Goal: Information Seeking & Learning: Learn about a topic

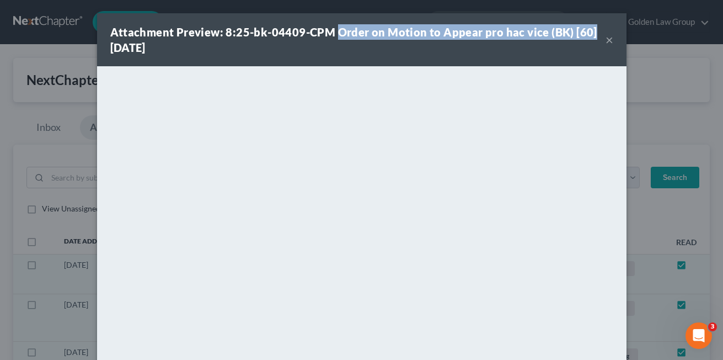
click at [607, 39] on button "×" at bounding box center [610, 39] width 8 height 13
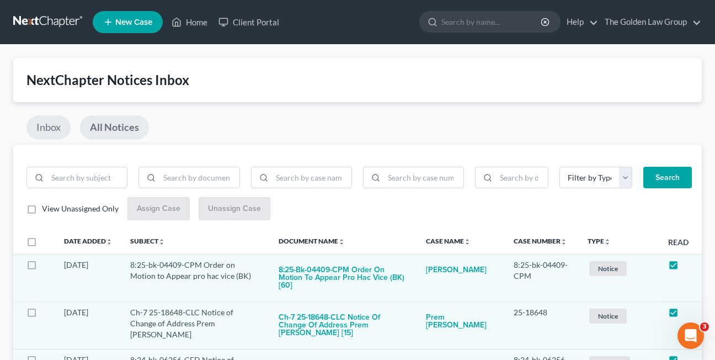
click at [44, 126] on link "Inbox" at bounding box center [48, 127] width 44 height 24
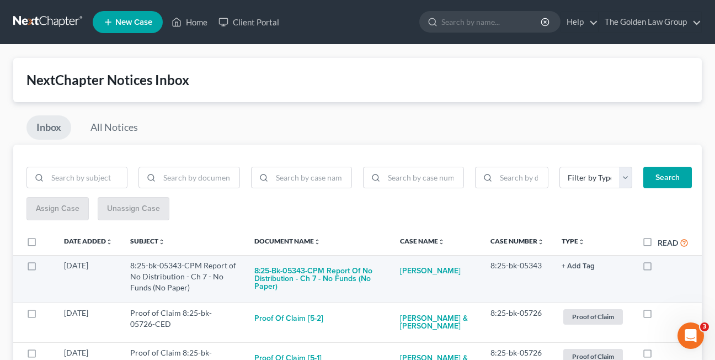
click at [658, 268] on label at bounding box center [658, 268] width 0 height 0
click at [662, 267] on input "checkbox" at bounding box center [665, 263] width 7 height 7
checkbox input "true"
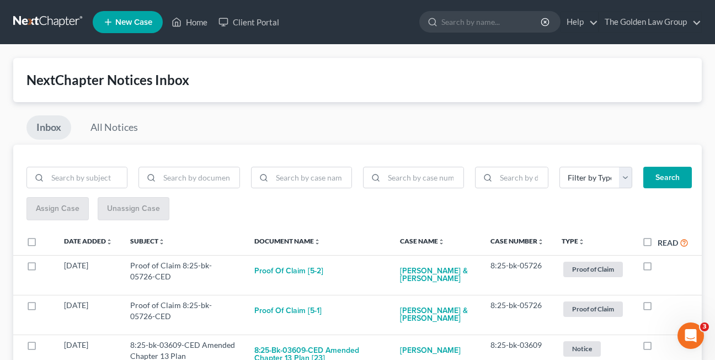
click at [658, 268] on label at bounding box center [658, 268] width 0 height 0
click at [662, 267] on input "checkbox" at bounding box center [665, 263] width 7 height 7
checkbox input "true"
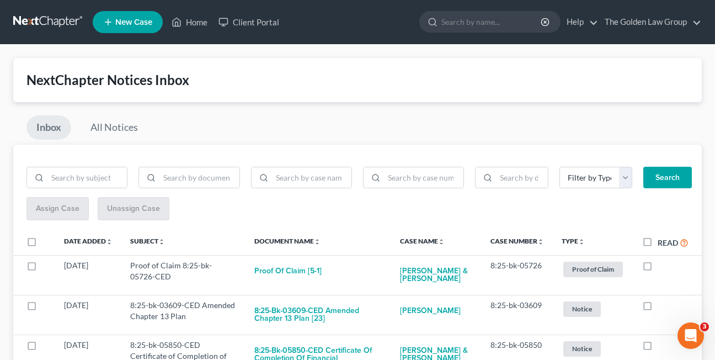
click at [658, 268] on label at bounding box center [658, 268] width 0 height 0
click at [662, 267] on input "checkbox" at bounding box center [665, 263] width 7 height 7
checkbox input "true"
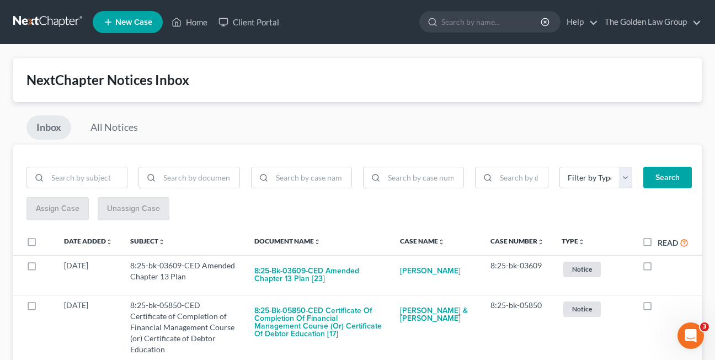
click at [658, 268] on label at bounding box center [658, 268] width 0 height 0
click at [662, 267] on input "checkbox" at bounding box center [665, 263] width 7 height 7
checkbox input "true"
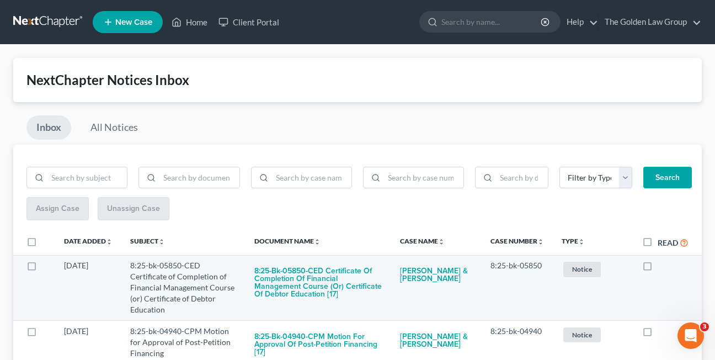
click at [658, 268] on label at bounding box center [658, 268] width 0 height 0
click at [662, 263] on input "checkbox" at bounding box center [665, 263] width 7 height 7
checkbox input "true"
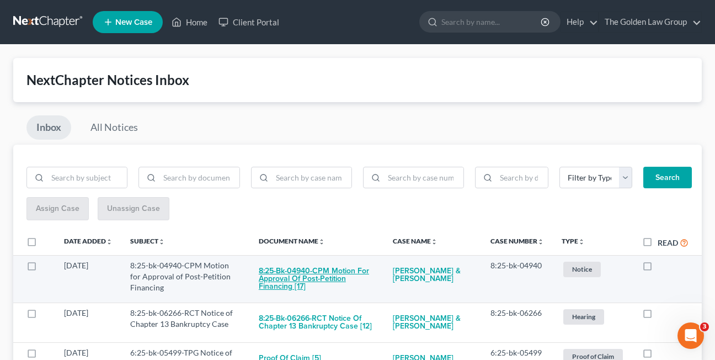
click at [313, 279] on button "8:25-bk-04940-CPM Motion for Approval of Post-Petition Financing [17]" at bounding box center [317, 279] width 116 height 38
checkbox input "true"
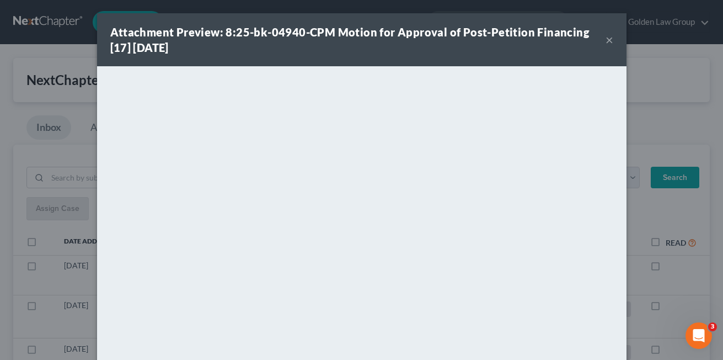
click at [606, 41] on button "×" at bounding box center [610, 39] width 8 height 13
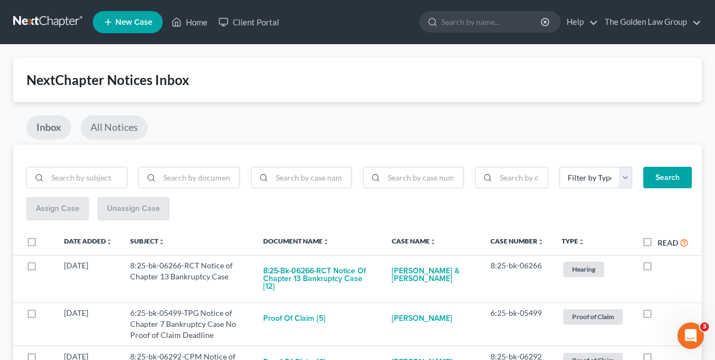
click at [120, 125] on link "All Notices" at bounding box center [114, 127] width 67 height 24
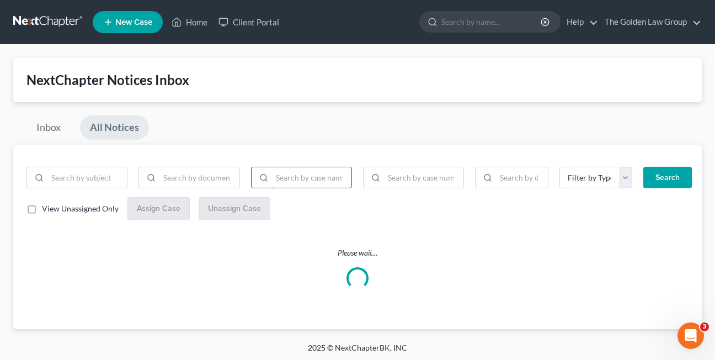
click at [307, 179] on input "search" at bounding box center [311, 177] width 79 height 21
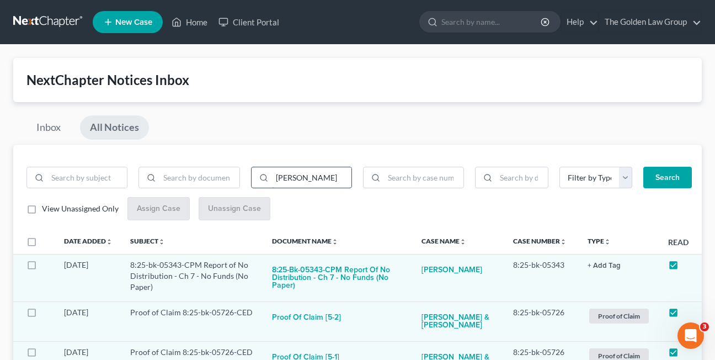
type input "joyce"
click at [643, 167] on button "Search" at bounding box center [667, 178] width 49 height 22
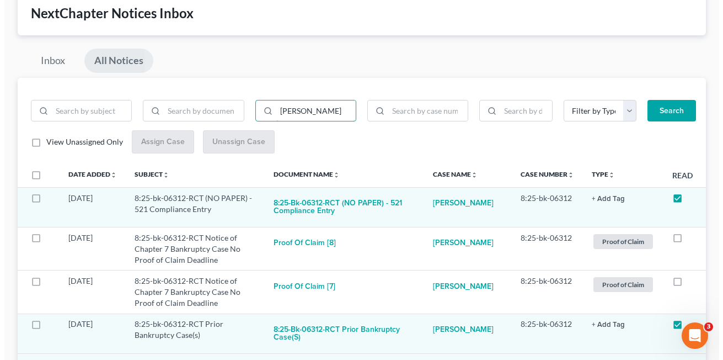
scroll to position [149, 0]
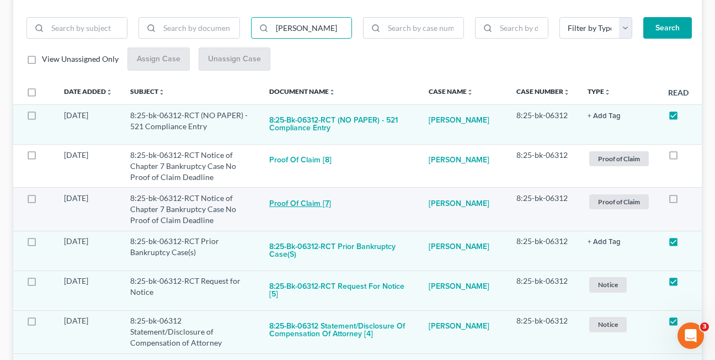
click at [282, 202] on button "Proof of Claim [7]" at bounding box center [300, 204] width 62 height 22
checkbox input "true"
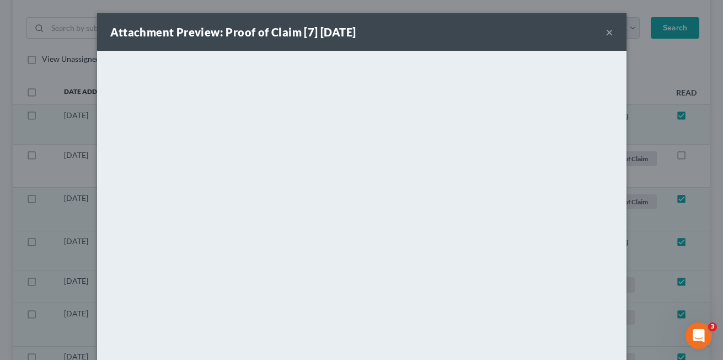
click at [606, 30] on button "×" at bounding box center [610, 31] width 8 height 13
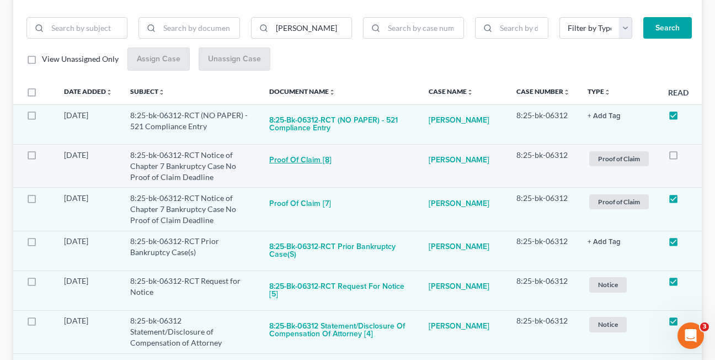
click at [307, 160] on button "Proof of Claim [8]" at bounding box center [300, 160] width 62 height 22
checkbox input "true"
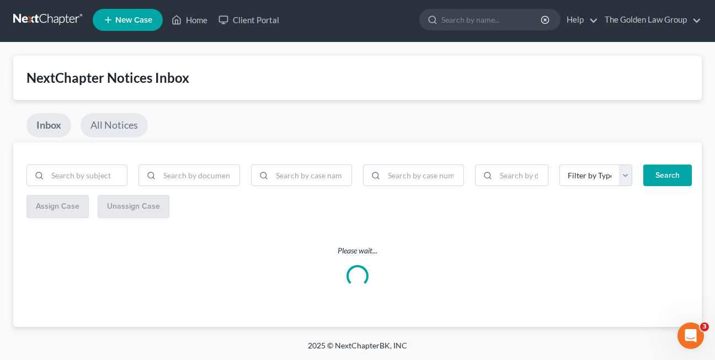
click at [111, 128] on link "All Notices" at bounding box center [114, 125] width 67 height 24
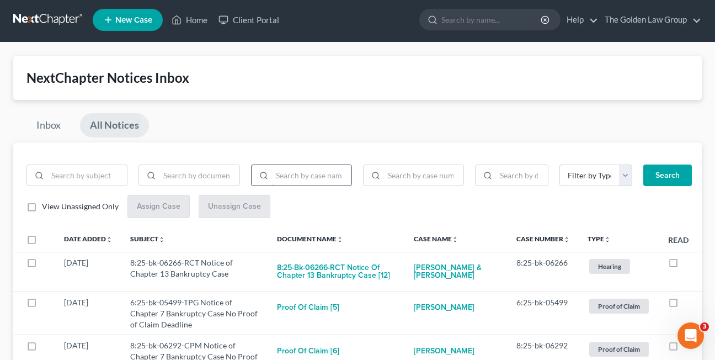
click at [289, 172] on input "search" at bounding box center [311, 175] width 79 height 21
type input "[PERSON_NAME]"
click at [643, 164] on button "Search" at bounding box center [667, 175] width 49 height 22
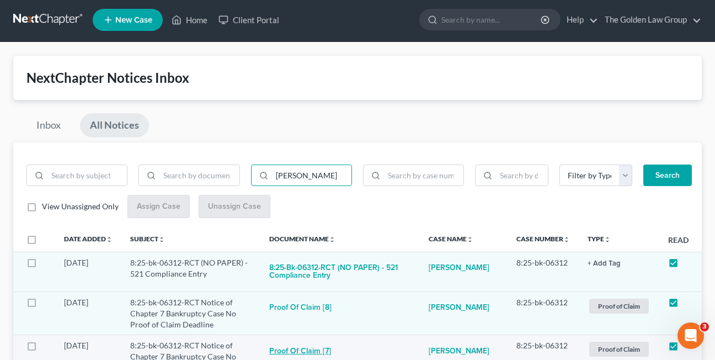
click at [295, 352] on button "Proof of Claim [7]" at bounding box center [300, 351] width 62 height 22
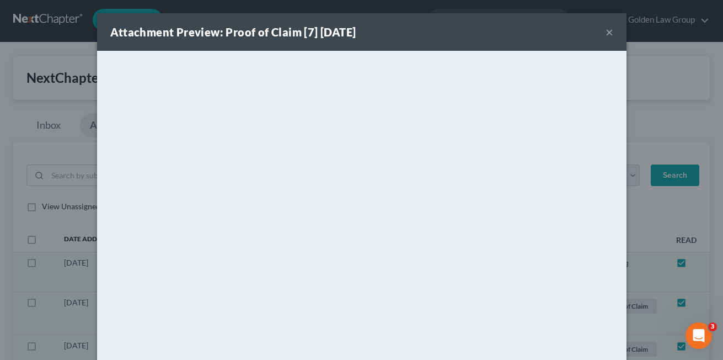
click at [606, 31] on button "×" at bounding box center [610, 31] width 8 height 13
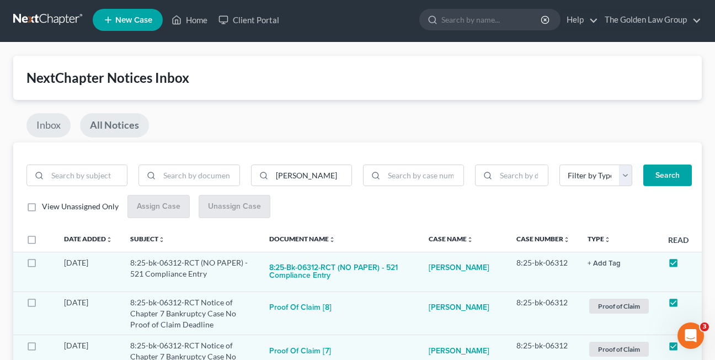
click at [46, 125] on link "Inbox" at bounding box center [48, 125] width 44 height 24
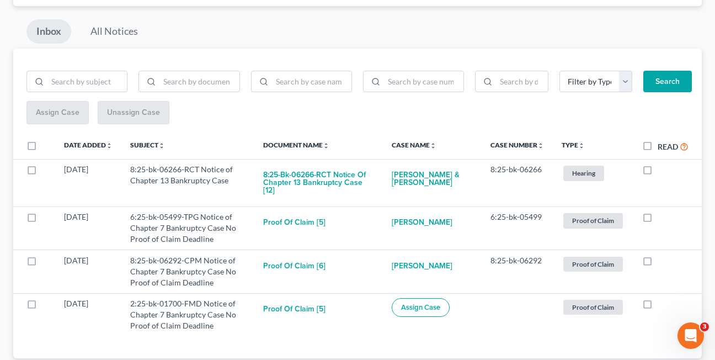
scroll to position [120, 0]
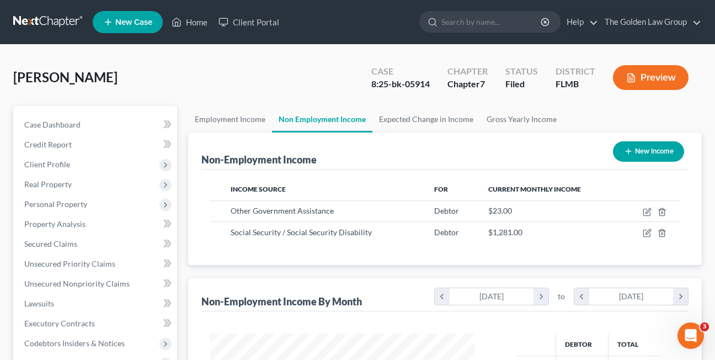
scroll to position [198, 287]
click at [194, 19] on link "Home" at bounding box center [189, 22] width 47 height 20
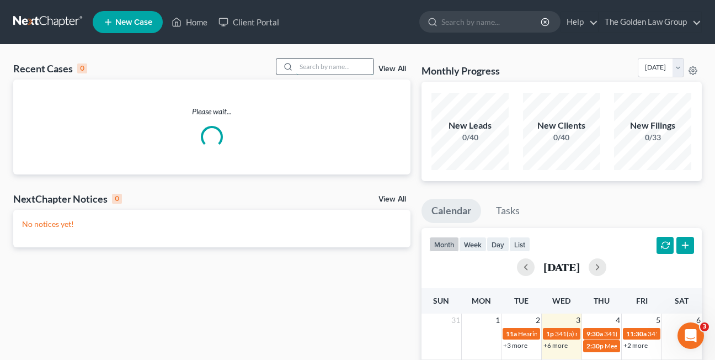
click at [314, 66] on input "search" at bounding box center [334, 66] width 77 height 16
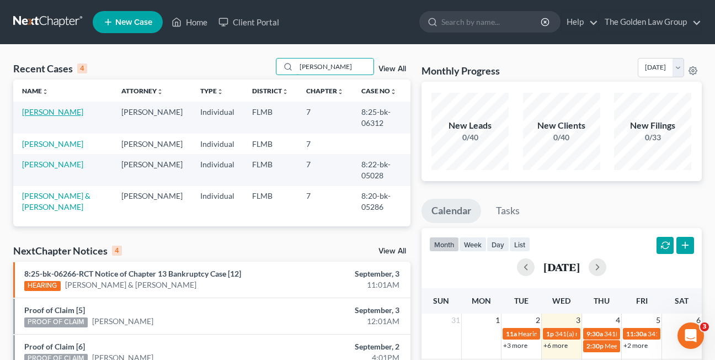
type input "[PERSON_NAME]"
click at [52, 110] on link "Robinson, Joyce" at bounding box center [52, 111] width 61 height 9
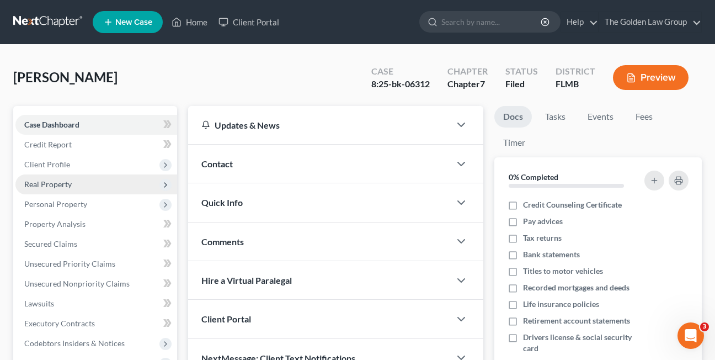
click at [40, 186] on span "Real Property" at bounding box center [47, 183] width 47 height 9
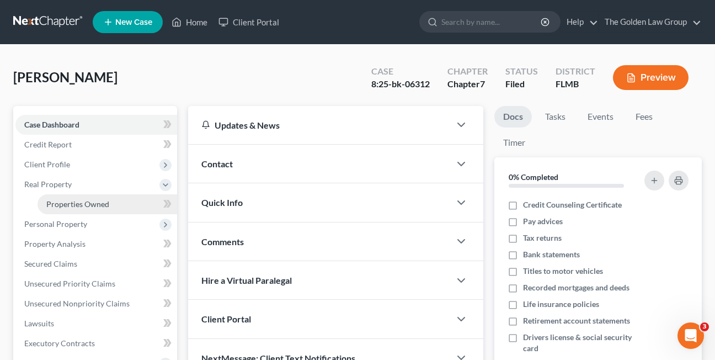
click at [51, 202] on span "Properties Owned" at bounding box center [77, 203] width 63 height 9
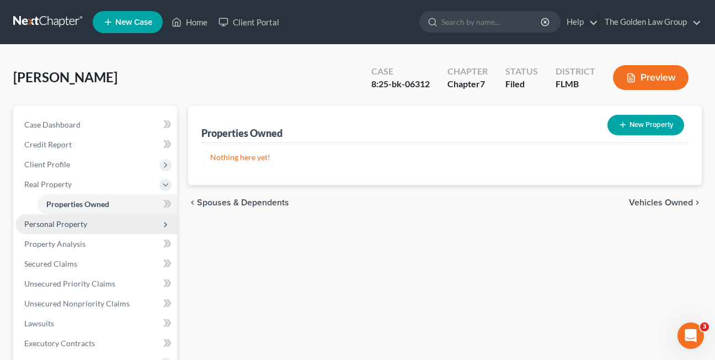
click at [54, 223] on span "Personal Property" at bounding box center [55, 223] width 63 height 9
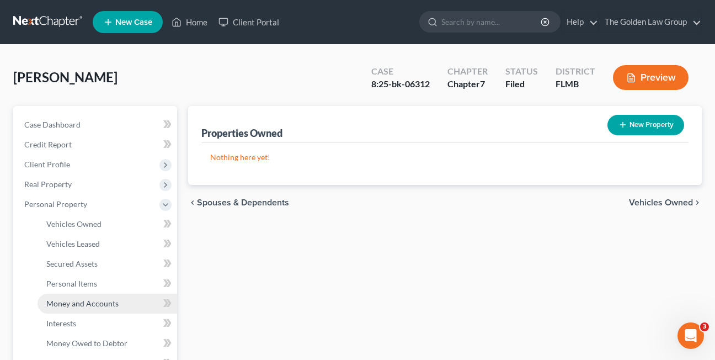
click at [79, 304] on span "Money and Accounts" at bounding box center [82, 302] width 72 height 9
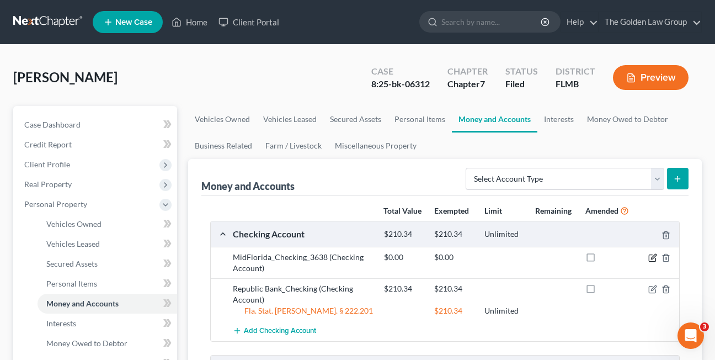
click at [653, 256] on icon "button" at bounding box center [653, 256] width 5 height 5
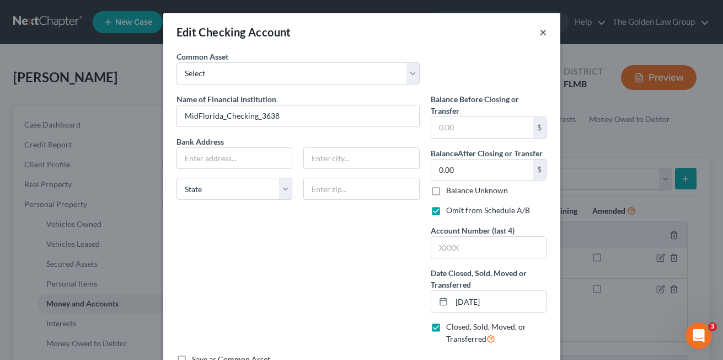
click at [540, 33] on button "×" at bounding box center [544, 31] width 8 height 13
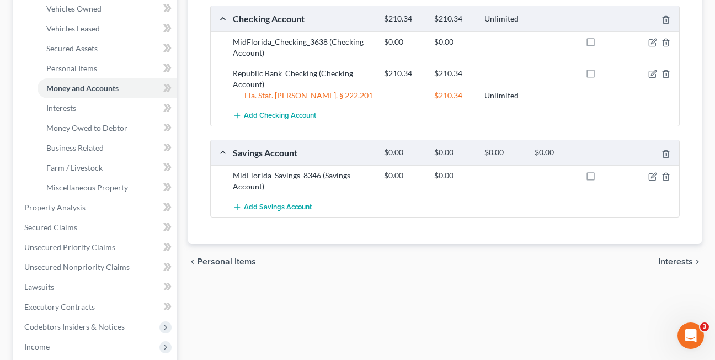
scroll to position [218, 0]
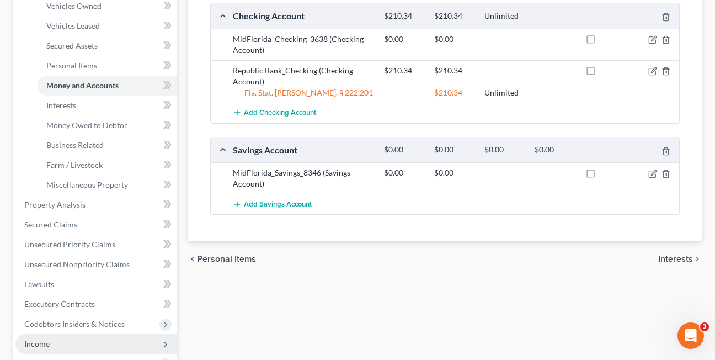
click at [30, 341] on span "Income" at bounding box center [36, 343] width 25 height 9
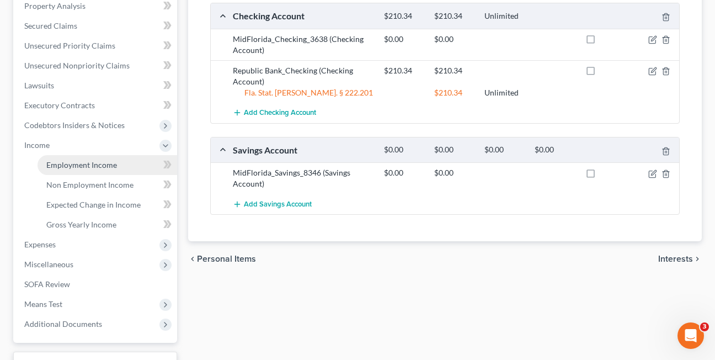
click at [61, 164] on span "Employment Income" at bounding box center [81, 164] width 71 height 9
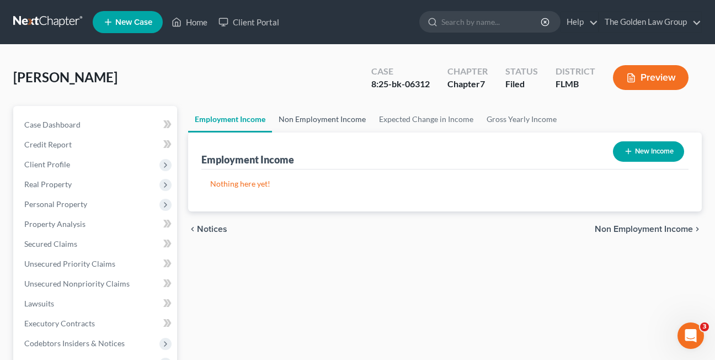
click at [318, 119] on link "Non Employment Income" at bounding box center [322, 119] width 100 height 26
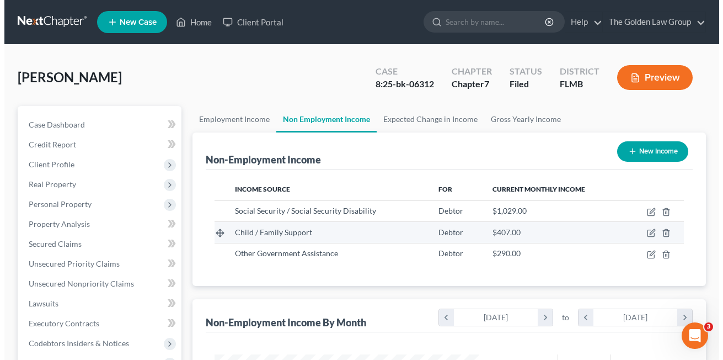
scroll to position [198, 287]
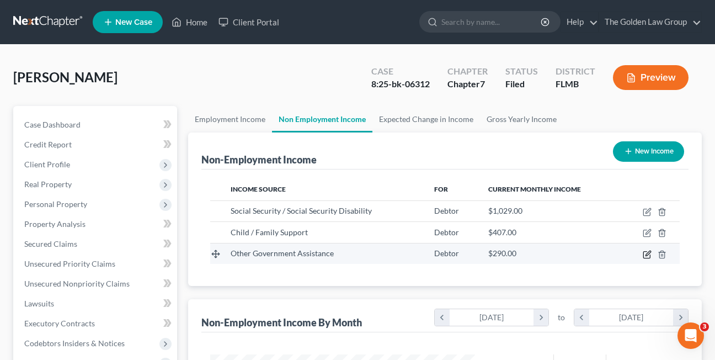
click at [647, 257] on icon "button" at bounding box center [647, 254] width 9 height 9
select select "5"
select select "0"
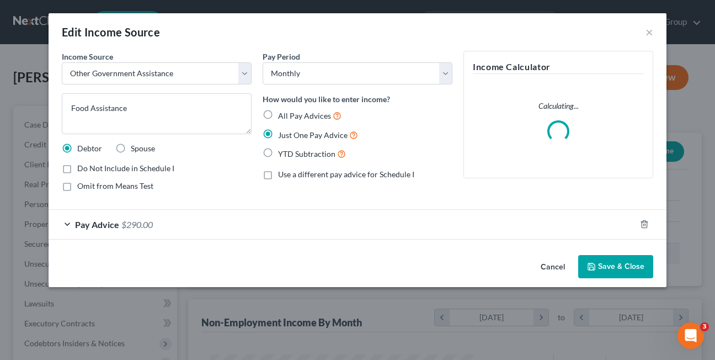
scroll to position [198, 291]
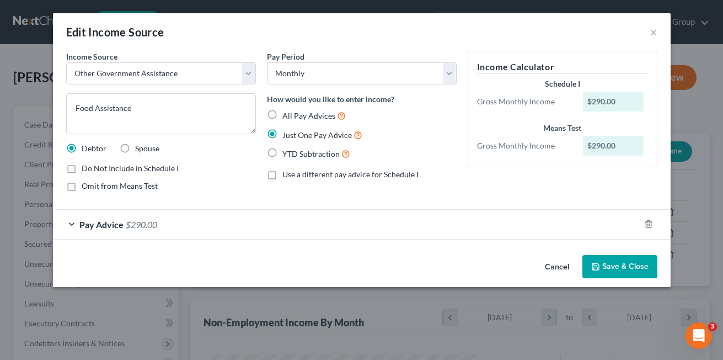
click at [658, 35] on div "Edit Income Source ×" at bounding box center [362, 32] width 618 height 38
click at [653, 33] on button "×" at bounding box center [654, 31] width 8 height 13
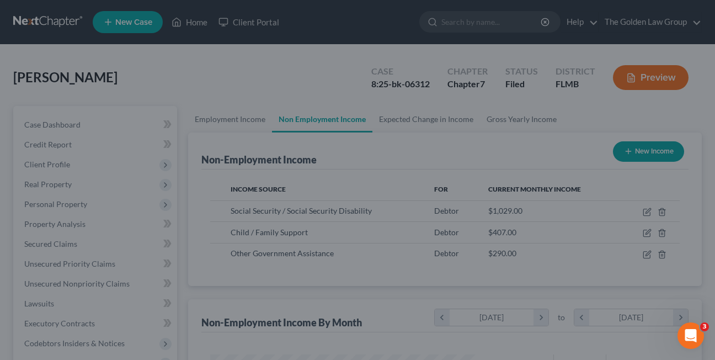
scroll to position [551452, 551363]
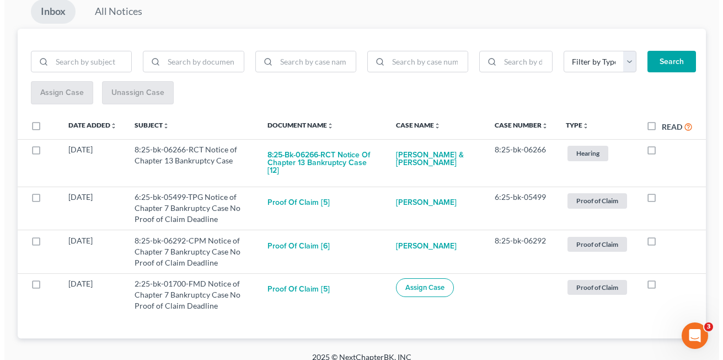
scroll to position [120, 0]
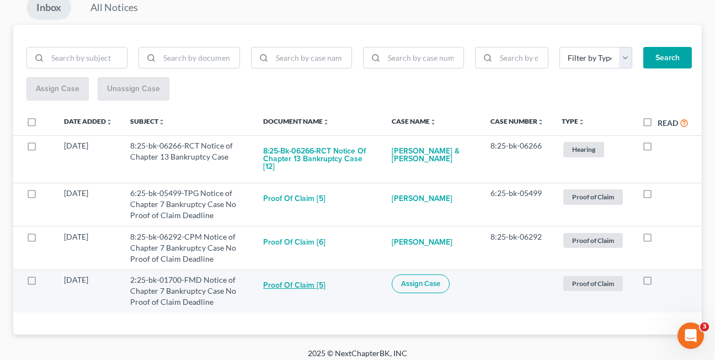
click at [287, 277] on button "Proof of Claim [5]" at bounding box center [294, 285] width 62 height 22
checkbox input "true"
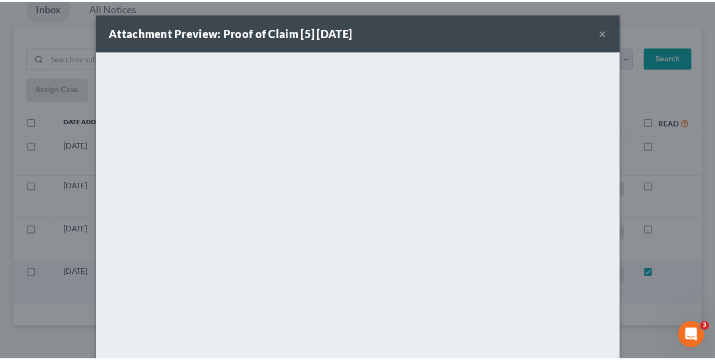
scroll to position [77, 0]
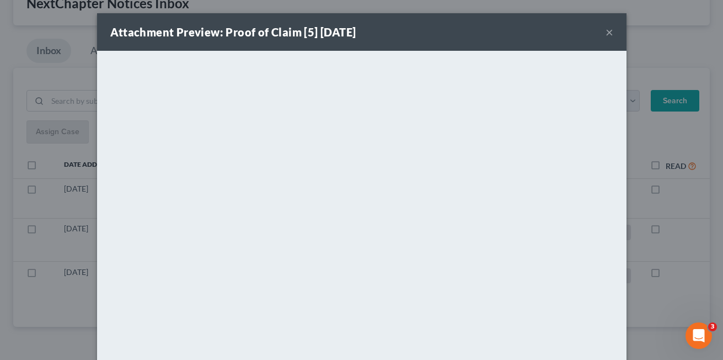
click at [606, 31] on button "×" at bounding box center [610, 31] width 8 height 13
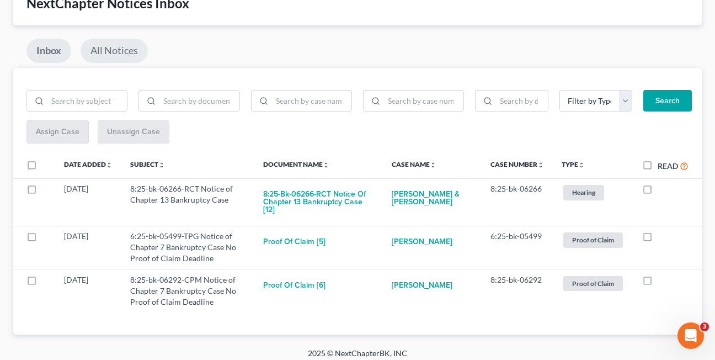
click at [114, 49] on link "All Notices" at bounding box center [114, 51] width 67 height 24
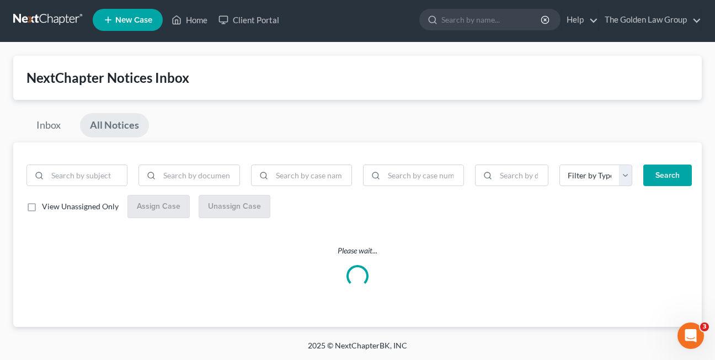
scroll to position [2, 0]
click at [386, 175] on input "search" at bounding box center [423, 175] width 79 height 21
paste input "r 2:25−bk−01700−"
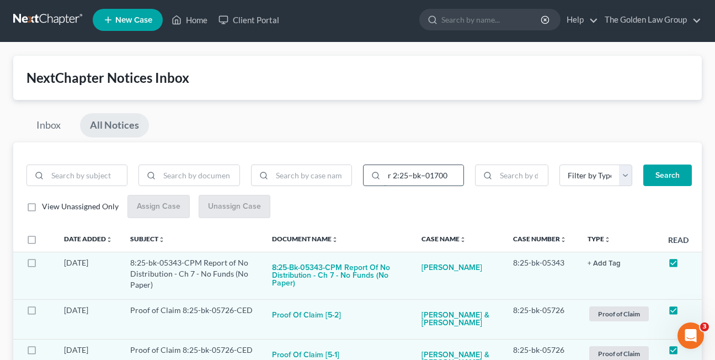
click at [643, 164] on button "Search" at bounding box center [667, 175] width 49 height 22
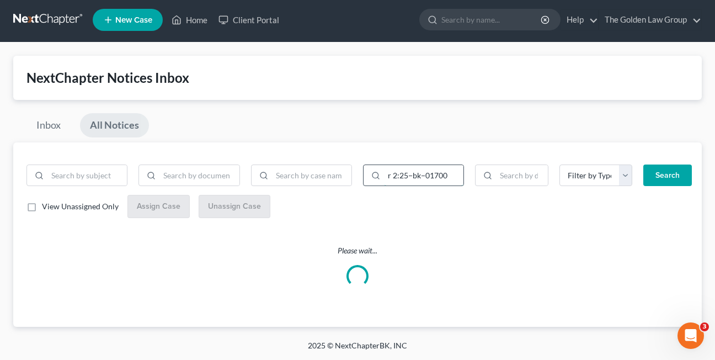
scroll to position [0, 0]
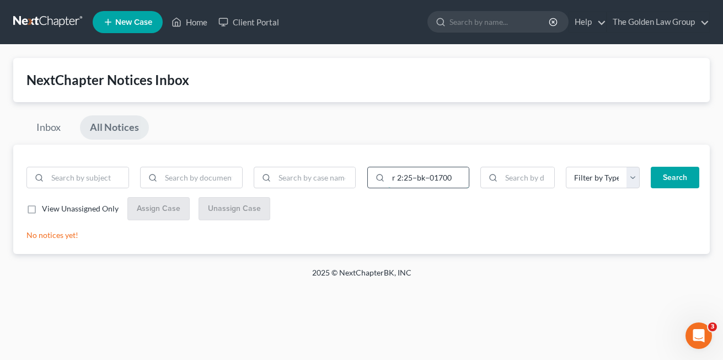
drag, startPoint x: 393, startPoint y: 174, endPoint x: 371, endPoint y: 174, distance: 22.1
click at [371, 174] on div "r 2:25−bk−01700" at bounding box center [418, 178] width 103 height 22
click at [398, 175] on input "r 2:25−bk−01700" at bounding box center [428, 177] width 81 height 21
click at [651, 167] on button "Search" at bounding box center [675, 178] width 49 height 22
type input "2:25−bk−01700"
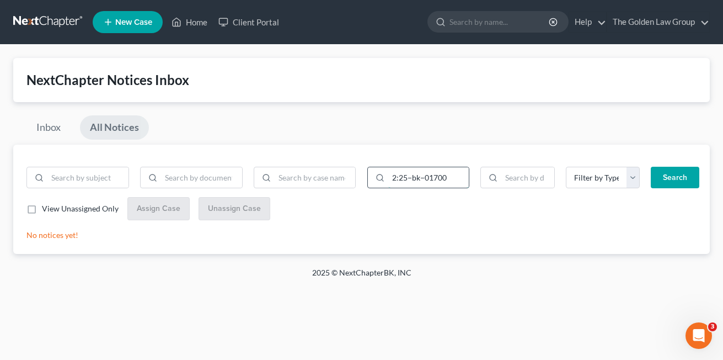
click at [651, 167] on button "Search" at bounding box center [675, 178] width 49 height 22
click at [47, 126] on link "Inbox" at bounding box center [48, 127] width 44 height 24
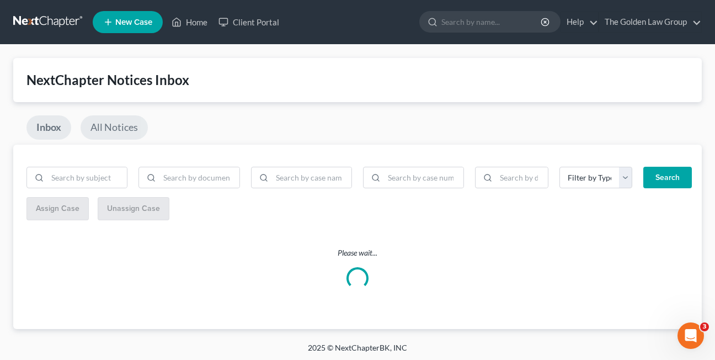
click at [109, 128] on link "All Notices" at bounding box center [114, 127] width 67 height 24
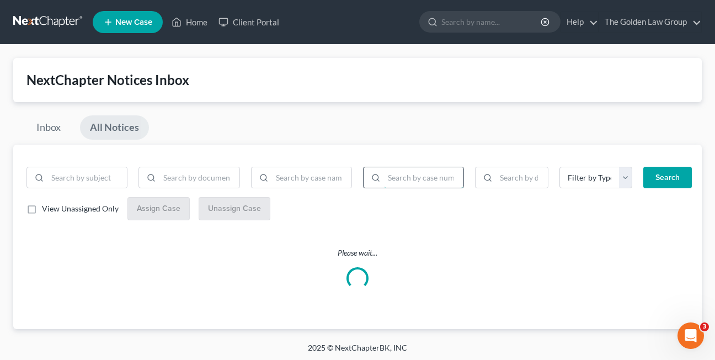
click at [404, 182] on input "search" at bounding box center [423, 177] width 79 height 21
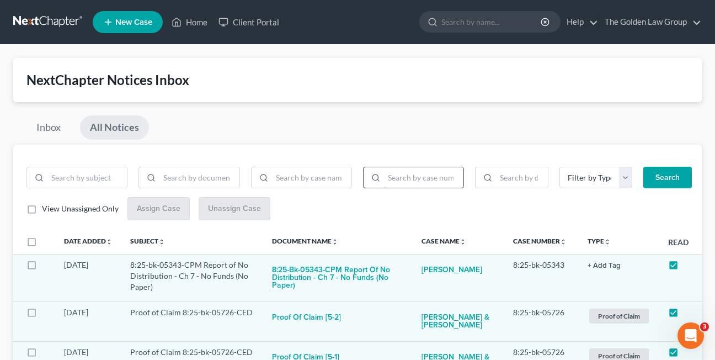
paste input "r 2:25−bk−01700−"
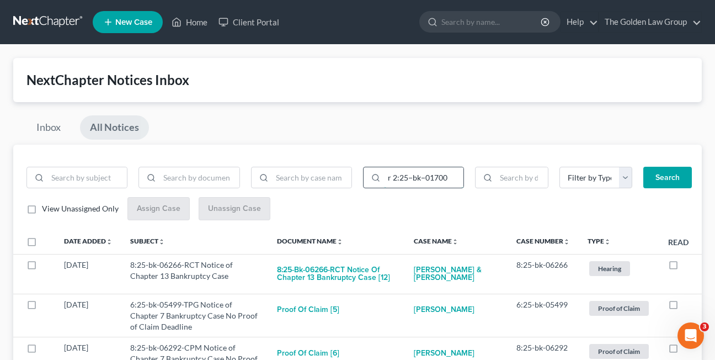
drag, startPoint x: 393, startPoint y: 178, endPoint x: 386, endPoint y: 178, distance: 7.2
click at [386, 178] on input "r 2:25−bk−01700" at bounding box center [423, 177] width 79 height 21
click at [643, 167] on button "Search" at bounding box center [667, 178] width 49 height 22
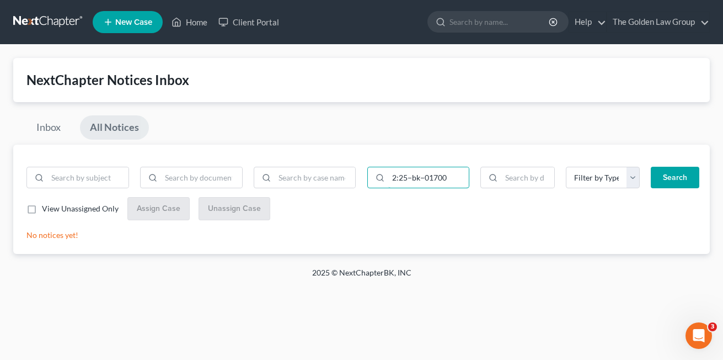
click at [651, 167] on button "Search" at bounding box center [675, 178] width 49 height 22
drag, startPoint x: 399, startPoint y: 178, endPoint x: 376, endPoint y: 179, distance: 22.7
click at [380, 178] on div "2:25−bk−01700" at bounding box center [418, 178] width 103 height 22
click at [405, 179] on input "25−bk−01700" at bounding box center [428, 177] width 81 height 21
click at [417, 177] on input "25-bk−01700" at bounding box center [428, 177] width 81 height 21
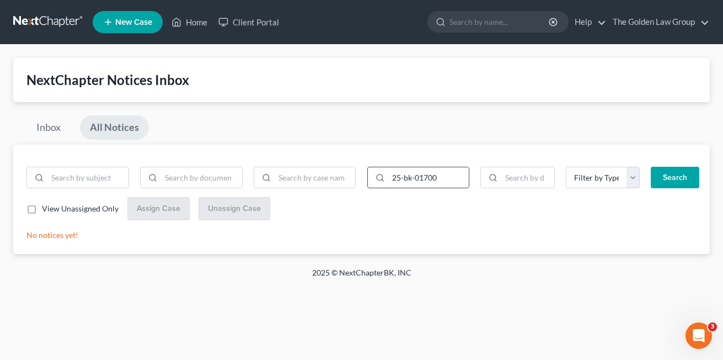
type input "25-bk-01700"
click at [651, 167] on button "Search" at bounding box center [675, 178] width 49 height 22
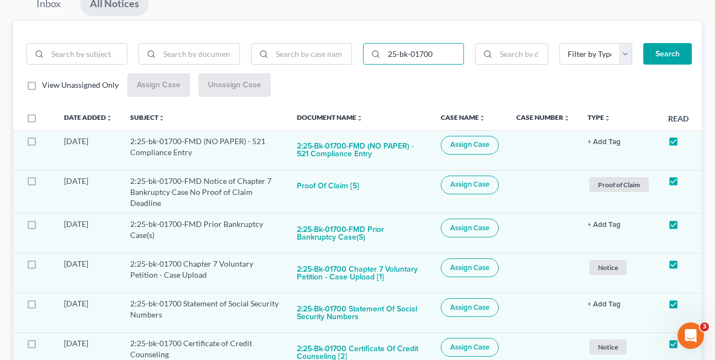
scroll to position [130, 0]
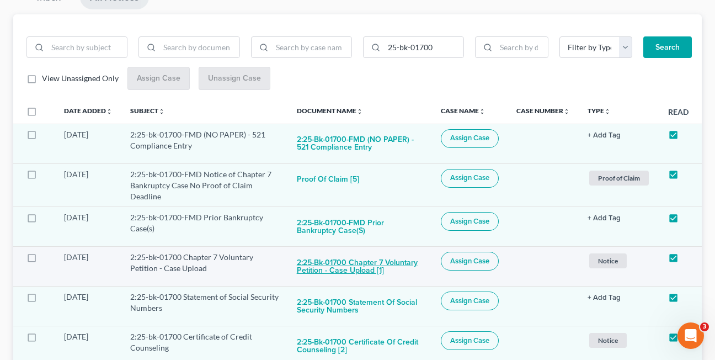
click at [310, 270] on button "2:25-bk-01700 Chapter 7 Voluntary Petition - Case Upload [1]" at bounding box center [360, 267] width 126 height 30
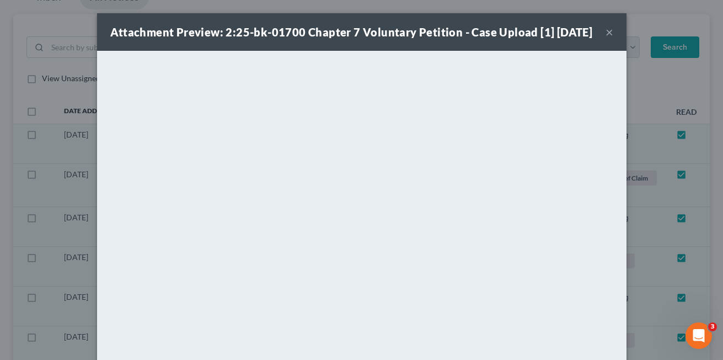
click at [506, 40] on div "Attachment Preview: 2:25-bk-01700 Chapter 7 Voluntary Petition - Case Upload [1…" at bounding box center [351, 31] width 483 height 15
click at [606, 38] on button "×" at bounding box center [610, 31] width 8 height 13
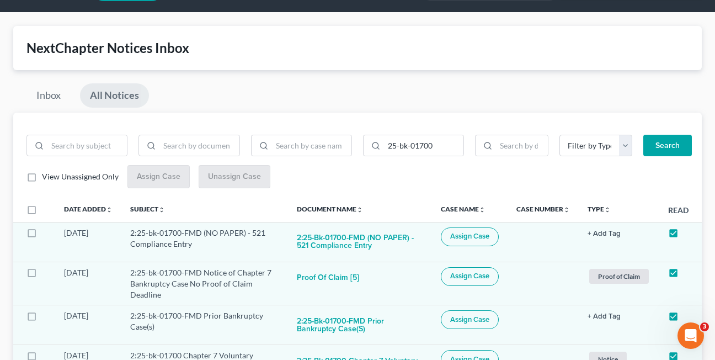
scroll to position [25, 0]
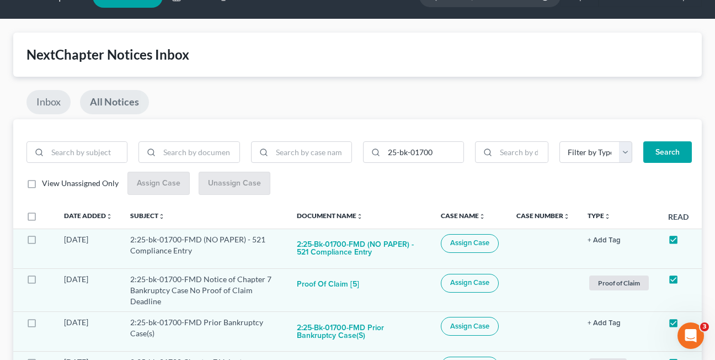
click at [46, 102] on link "Inbox" at bounding box center [48, 102] width 44 height 24
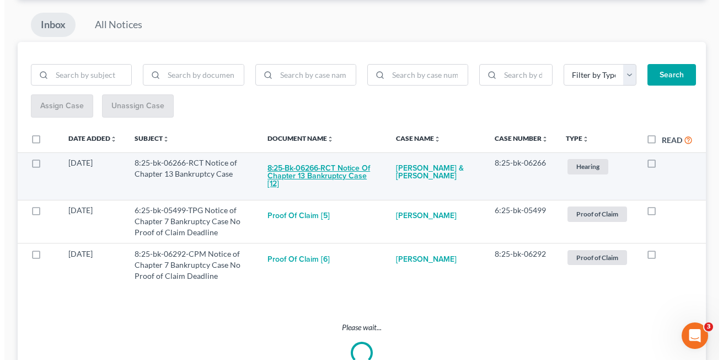
scroll to position [77, 0]
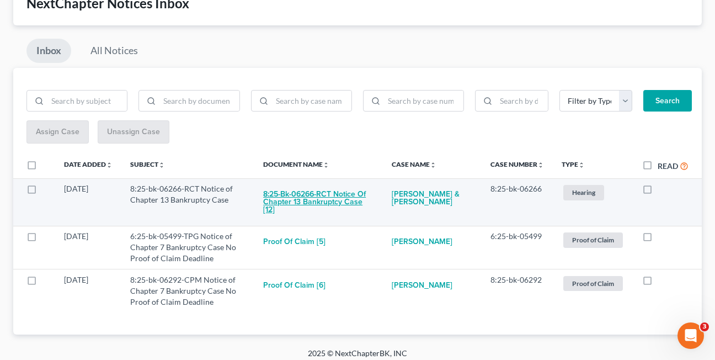
click at [311, 195] on button "8:25-bk-06266-RCT Notice of Chapter 13 Bankruptcy Case [12]" at bounding box center [318, 202] width 111 height 38
checkbox input "true"
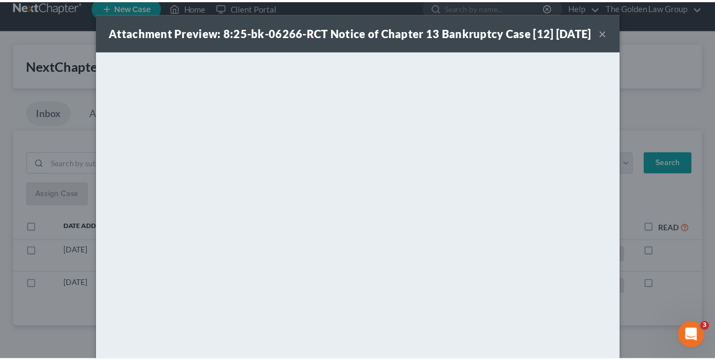
scroll to position [30, 0]
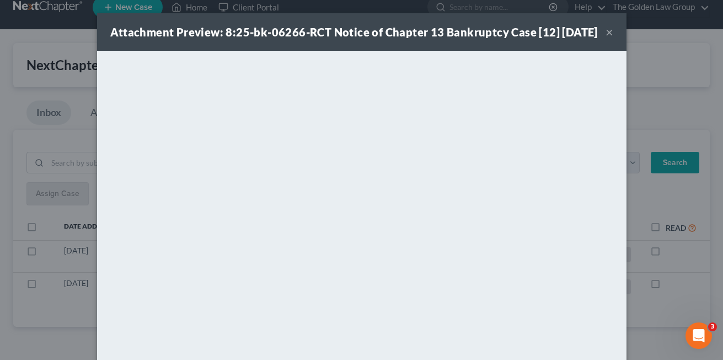
click at [606, 39] on button "×" at bounding box center [610, 31] width 8 height 13
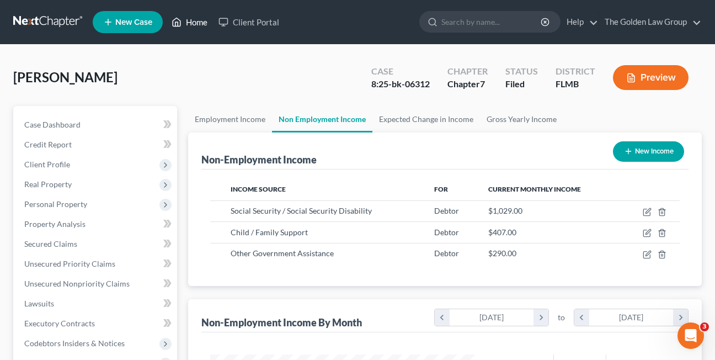
click at [194, 22] on link "Home" at bounding box center [189, 22] width 47 height 20
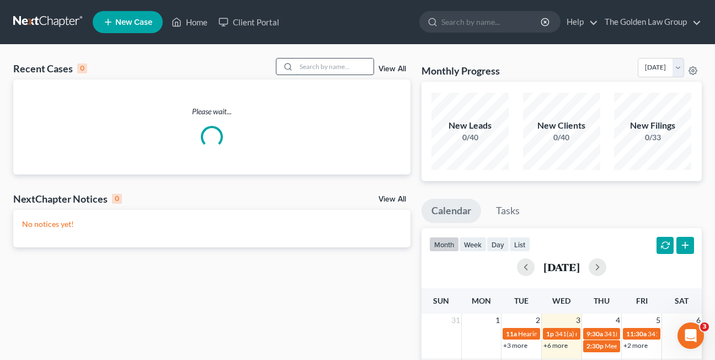
click at [312, 67] on input "search" at bounding box center [334, 66] width 77 height 16
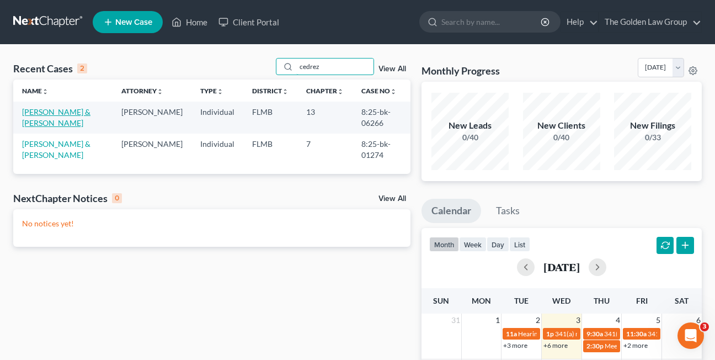
type input "cedrez"
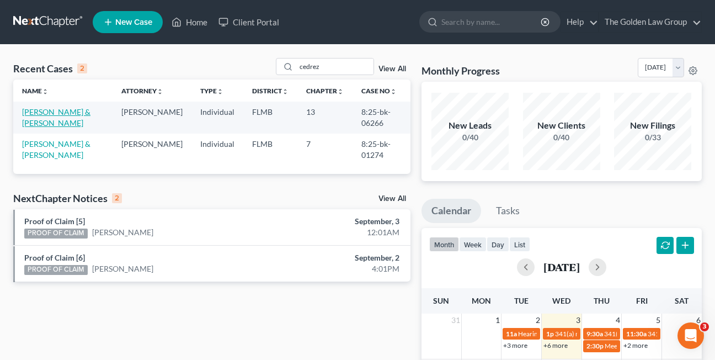
click at [67, 113] on link "[PERSON_NAME] & [PERSON_NAME]" at bounding box center [56, 117] width 68 height 20
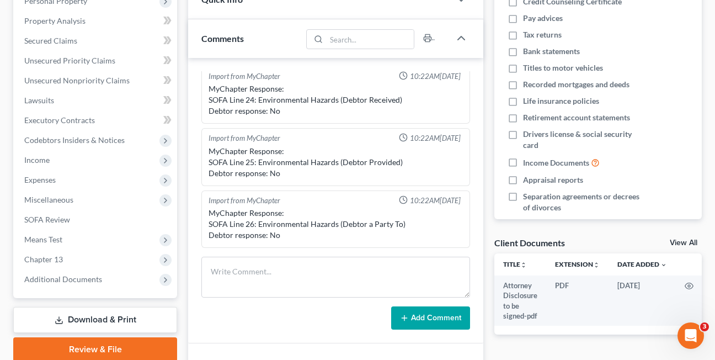
scroll to position [207, 0]
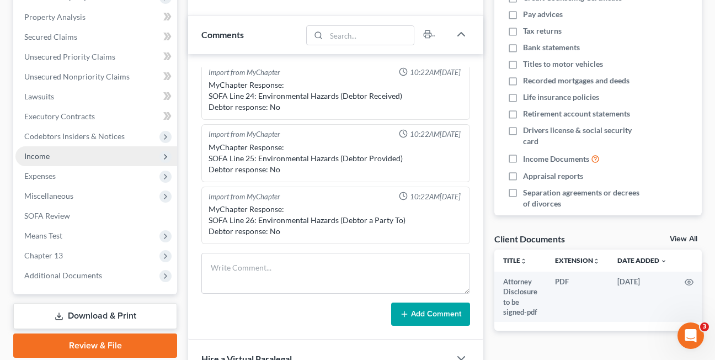
click at [30, 156] on span "Income" at bounding box center [36, 155] width 25 height 9
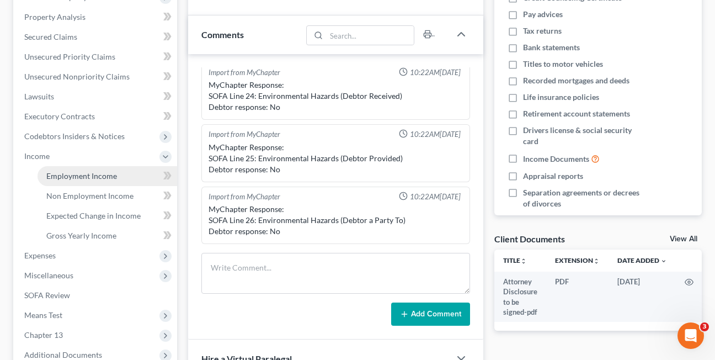
click at [64, 174] on span "Employment Income" at bounding box center [81, 175] width 71 height 9
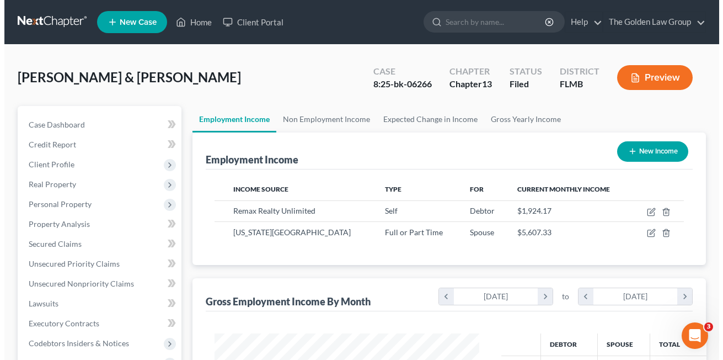
scroll to position [198, 287]
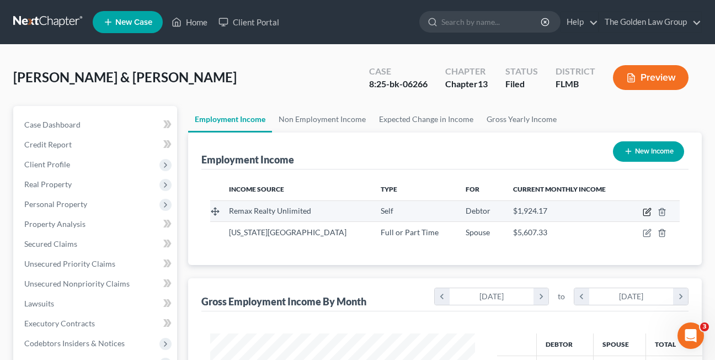
click at [648, 212] on icon "button" at bounding box center [647, 210] width 5 height 5
select select "1"
select select "9"
select select "0"
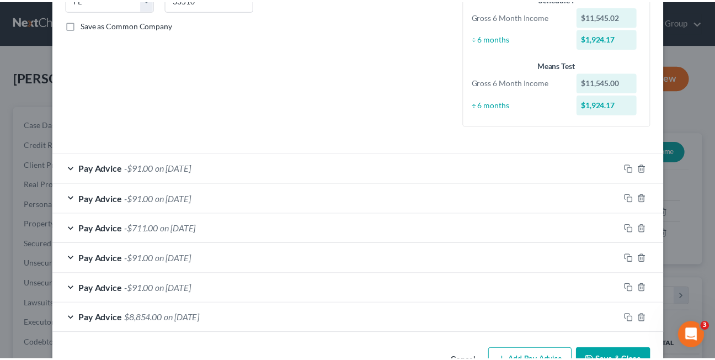
scroll to position [274, 0]
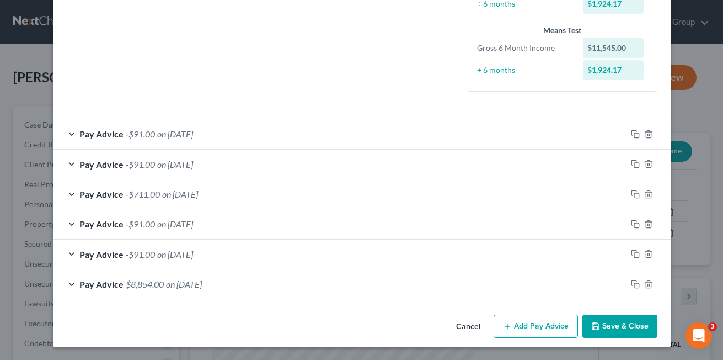
click at [457, 328] on button "Cancel" at bounding box center [468, 327] width 42 height 22
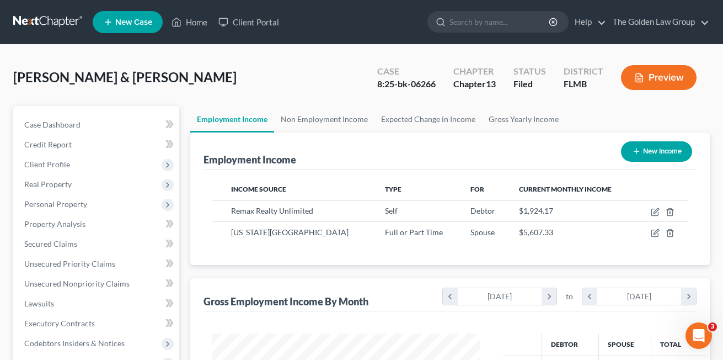
scroll to position [551452, 551363]
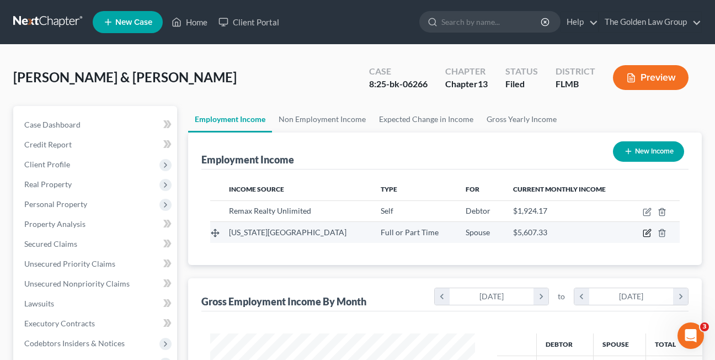
click at [649, 234] on icon "button" at bounding box center [647, 232] width 9 height 9
select select "0"
select select "9"
select select "2"
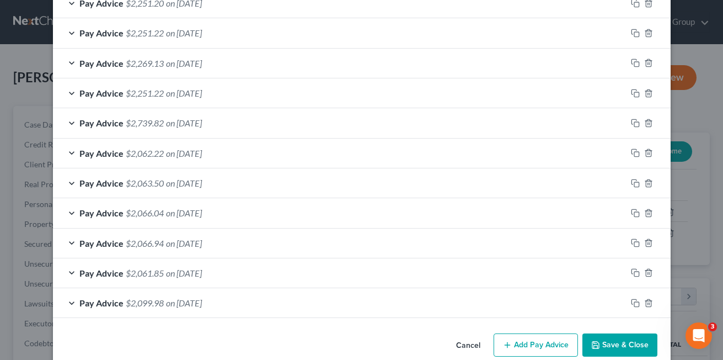
scroll to position [485, 0]
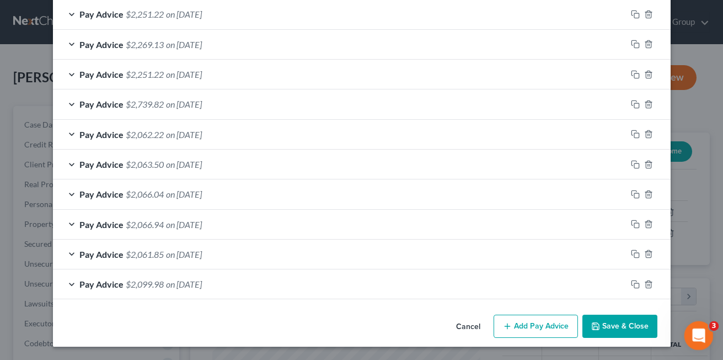
click at [697, 334] on icon "Open Intercom Messenger" at bounding box center [697, 334] width 18 height 18
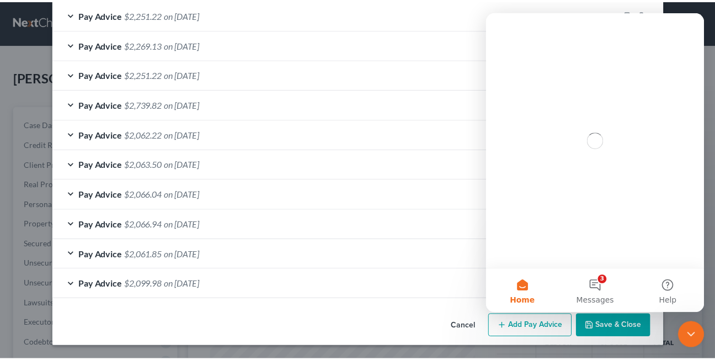
scroll to position [0, 0]
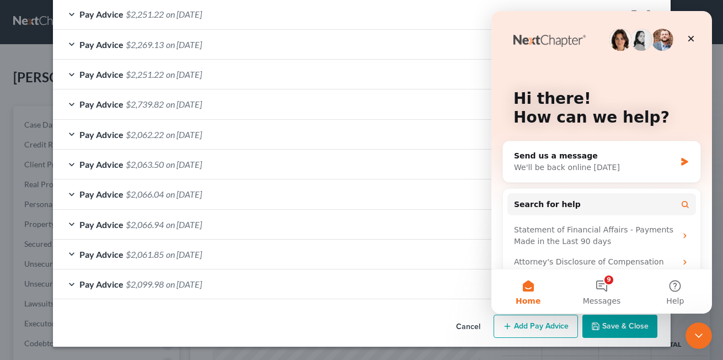
drag, startPoint x: 213, startPoint y: 328, endPoint x: 282, endPoint y: 327, distance: 69.0
click at [214, 328] on div "Cancel Add Pay Advice Save & Close" at bounding box center [362, 328] width 618 height 36
click at [459, 328] on button "Cancel" at bounding box center [468, 327] width 42 height 22
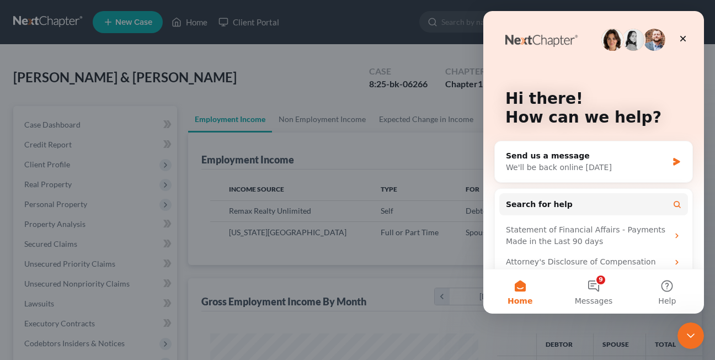
scroll to position [551452, 551363]
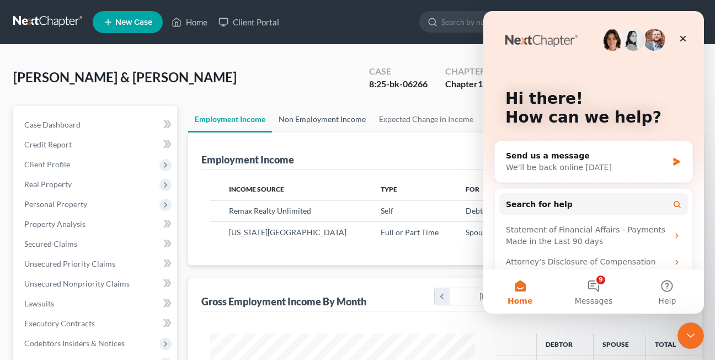
click at [324, 122] on link "Non Employment Income" at bounding box center [322, 119] width 100 height 26
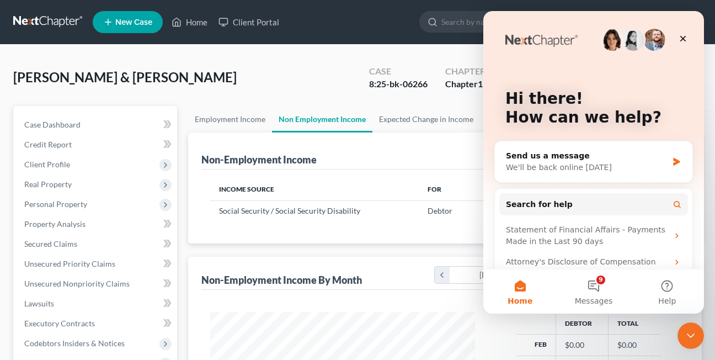
scroll to position [198, 287]
click at [684, 38] on icon "Close" at bounding box center [683, 39] width 6 height 6
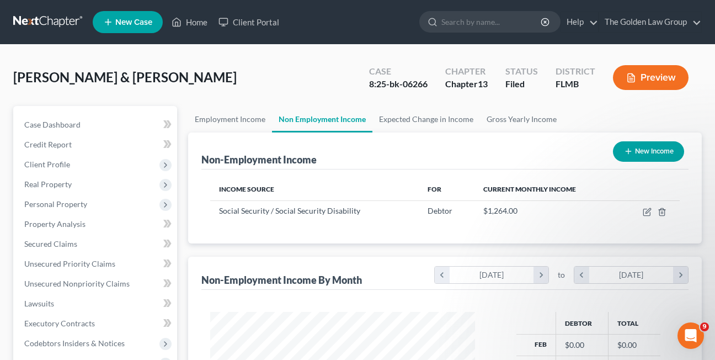
scroll to position [0, 0]
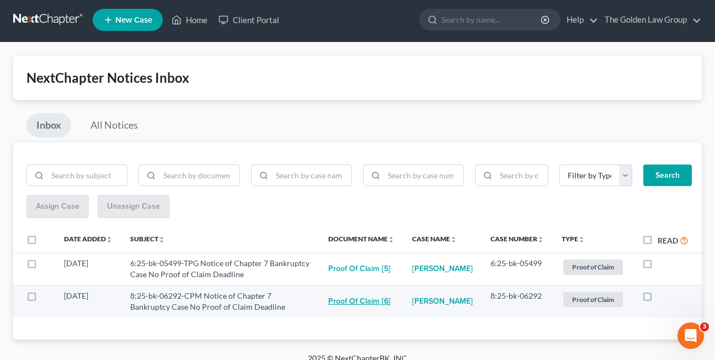
click at [378, 305] on button "Proof of Claim [6]" at bounding box center [359, 301] width 62 height 22
checkbox input "true"
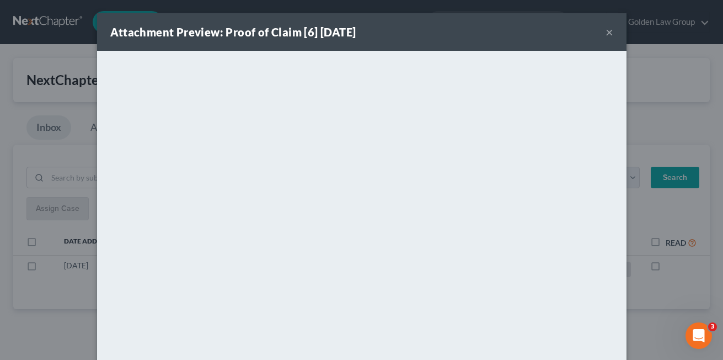
click at [606, 34] on button "×" at bounding box center [610, 31] width 8 height 13
